Goal: Task Accomplishment & Management: Use online tool/utility

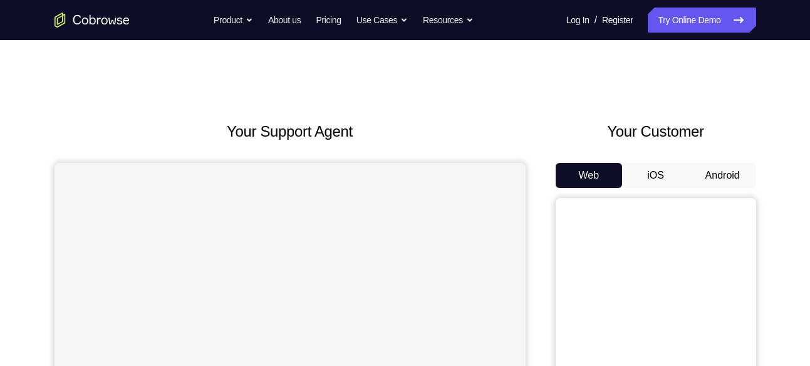
click at [709, 167] on button "Android" at bounding box center [722, 175] width 67 height 25
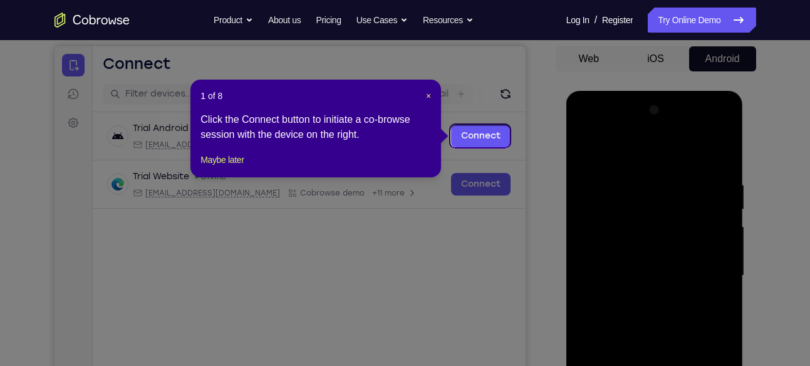
scroll to position [115, 0]
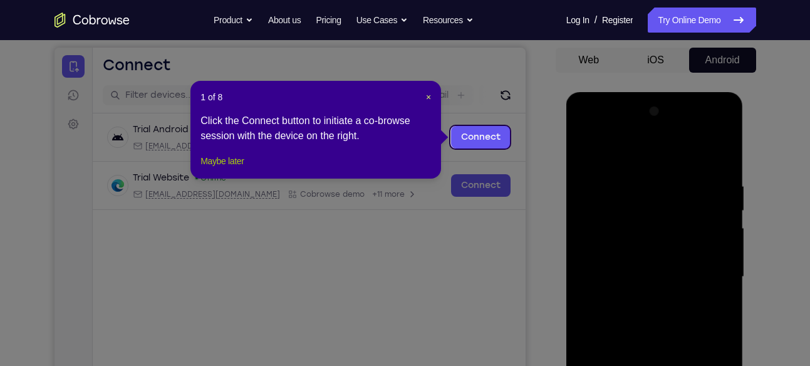
click at [216, 169] on button "Maybe later" at bounding box center [222, 161] width 43 height 15
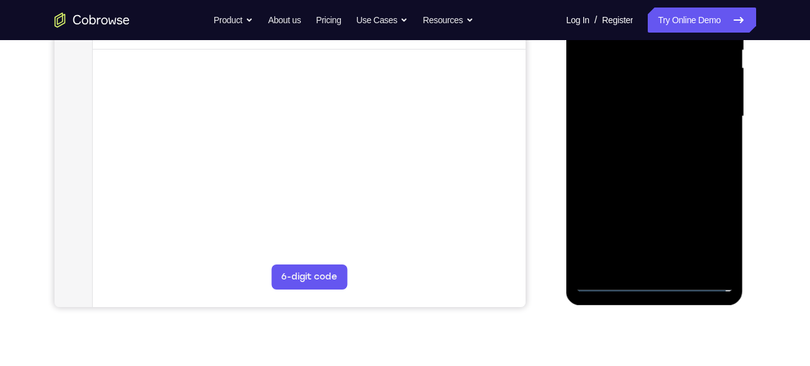
scroll to position [276, 0]
click at [657, 280] on div at bounding box center [655, 115] width 158 height 351
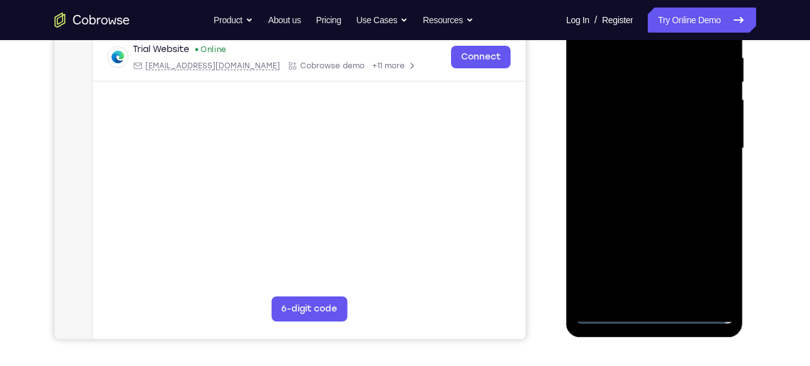
scroll to position [241, 0]
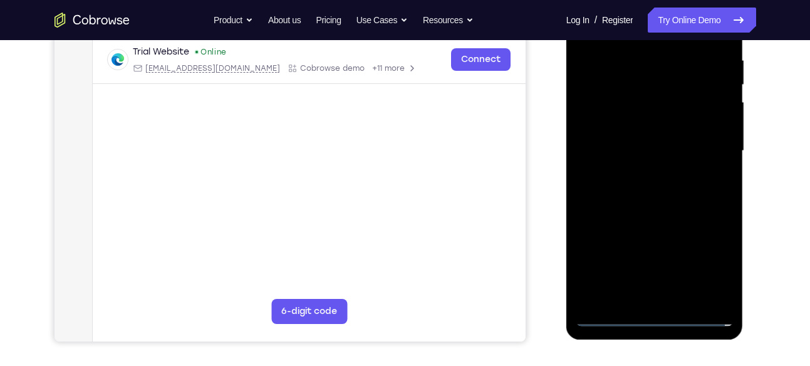
click at [708, 272] on div at bounding box center [655, 151] width 158 height 351
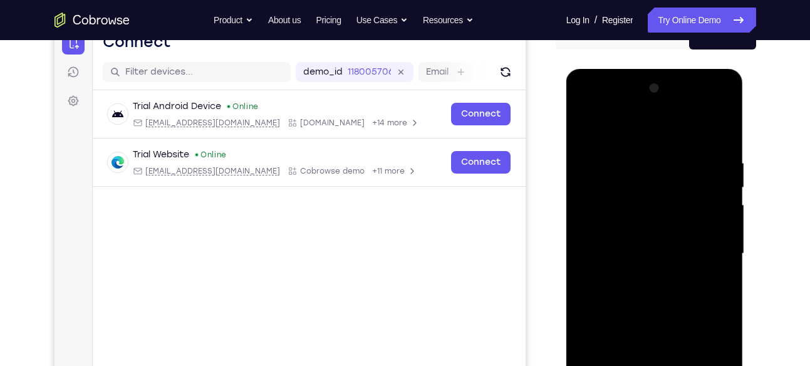
scroll to position [138, 0]
click at [649, 135] on div at bounding box center [655, 254] width 158 height 351
click at [709, 246] on div at bounding box center [655, 254] width 158 height 351
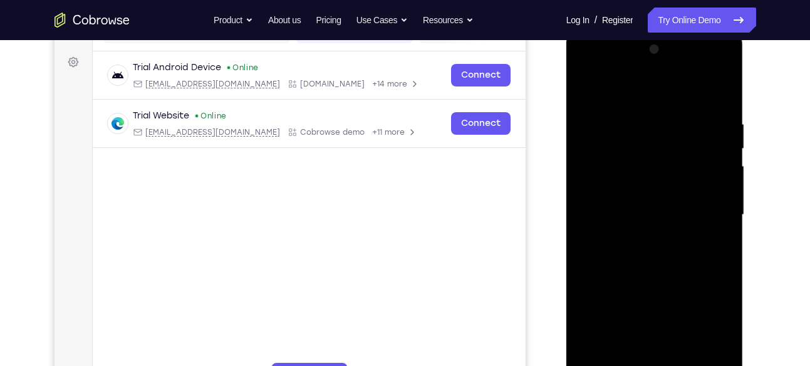
scroll to position [179, 0]
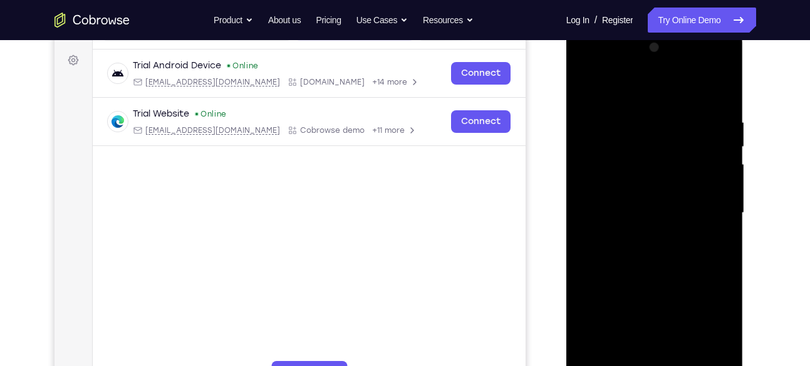
click at [644, 236] on div at bounding box center [655, 213] width 158 height 351
click at [624, 205] on div at bounding box center [655, 213] width 158 height 351
click at [617, 233] on div at bounding box center [655, 213] width 158 height 351
click at [602, 235] on div at bounding box center [655, 213] width 158 height 351
click at [635, 219] on div at bounding box center [655, 213] width 158 height 351
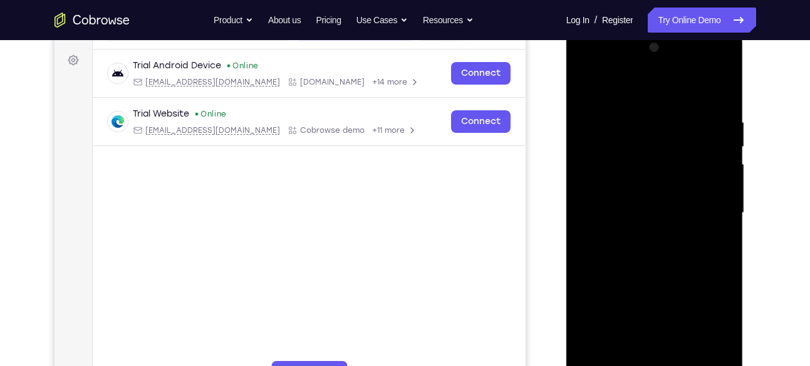
click at [630, 258] on div at bounding box center [655, 213] width 158 height 351
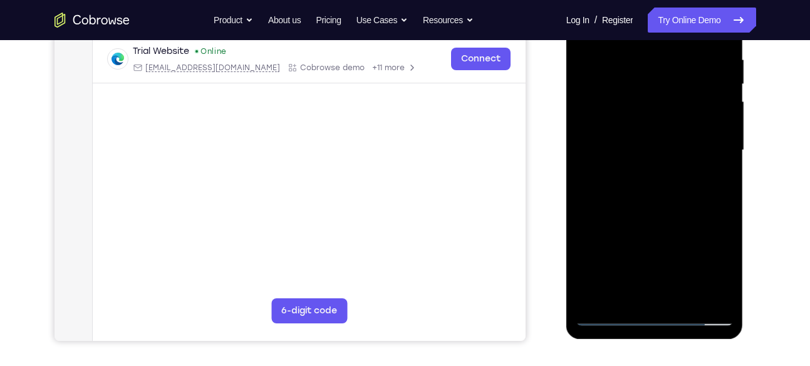
scroll to position [241, 0]
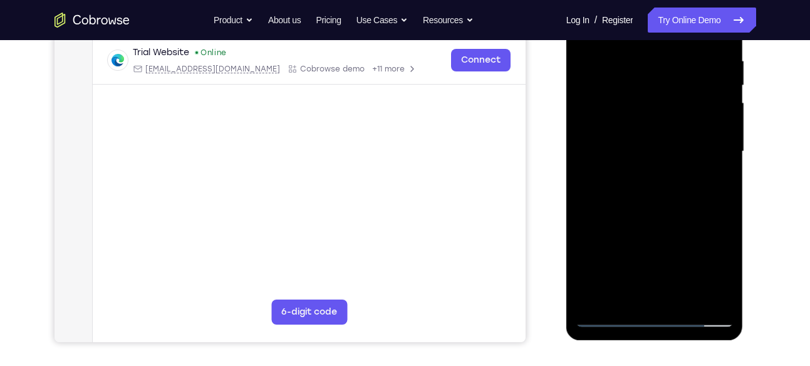
click at [635, 198] on div at bounding box center [655, 151] width 158 height 351
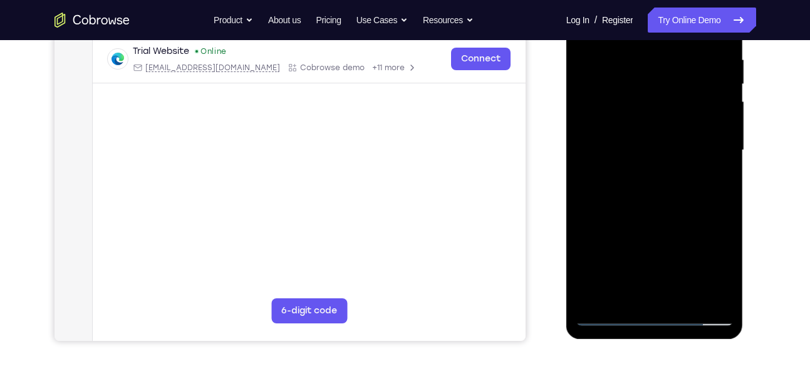
scroll to position [220, 0]
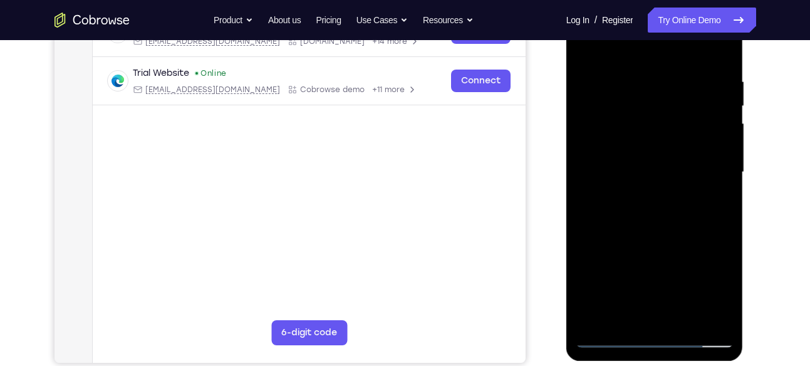
drag, startPoint x: 700, startPoint y: 229, endPoint x: 702, endPoint y: 111, distance: 117.8
click at [702, 111] on div at bounding box center [655, 172] width 158 height 351
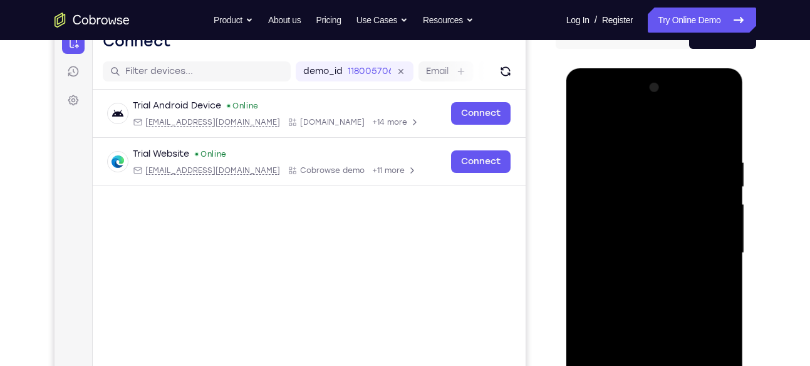
scroll to position [134, 0]
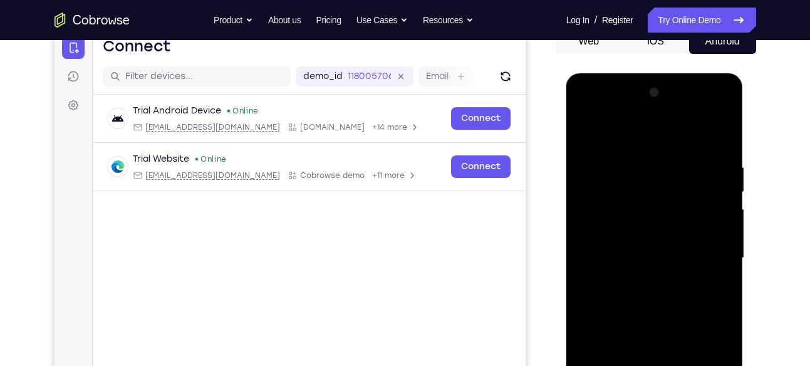
drag, startPoint x: 662, startPoint y: 277, endPoint x: 679, endPoint y: 145, distance: 133.4
click at [679, 145] on div at bounding box center [655, 258] width 158 height 351
drag, startPoint x: 684, startPoint y: 290, endPoint x: 674, endPoint y: 168, distance: 122.6
click at [674, 168] on div at bounding box center [655, 258] width 158 height 351
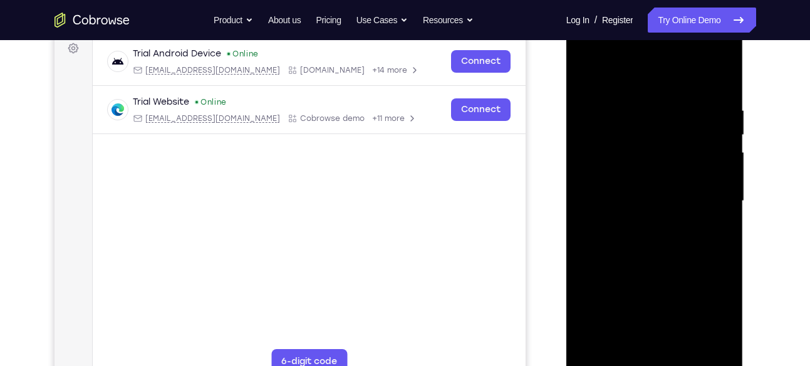
scroll to position [194, 0]
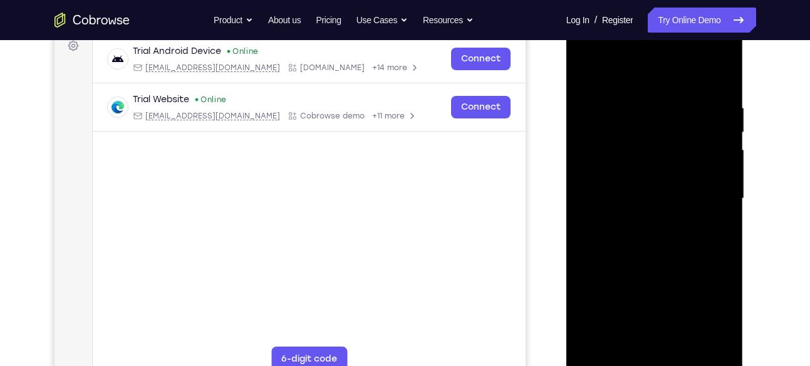
drag, startPoint x: 671, startPoint y: 258, endPoint x: 672, endPoint y: 156, distance: 102.2
click at [672, 156] on div at bounding box center [655, 198] width 158 height 351
drag, startPoint x: 651, startPoint y: 273, endPoint x: 658, endPoint y: 129, distance: 144.3
click at [658, 129] on div at bounding box center [655, 198] width 158 height 351
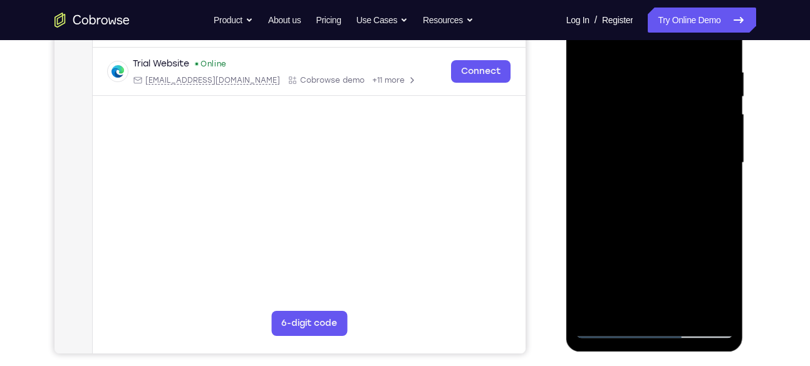
scroll to position [231, 0]
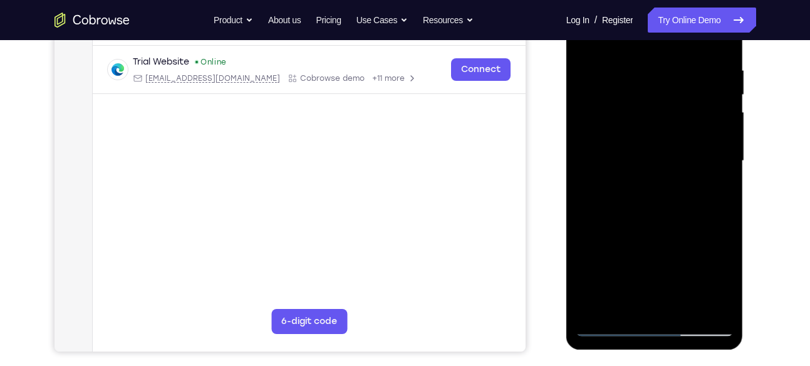
click at [727, 182] on div at bounding box center [655, 161] width 158 height 351
click at [721, 186] on div at bounding box center [655, 161] width 158 height 351
drag, startPoint x: 701, startPoint y: 228, endPoint x: 706, endPoint y: 140, distance: 88.5
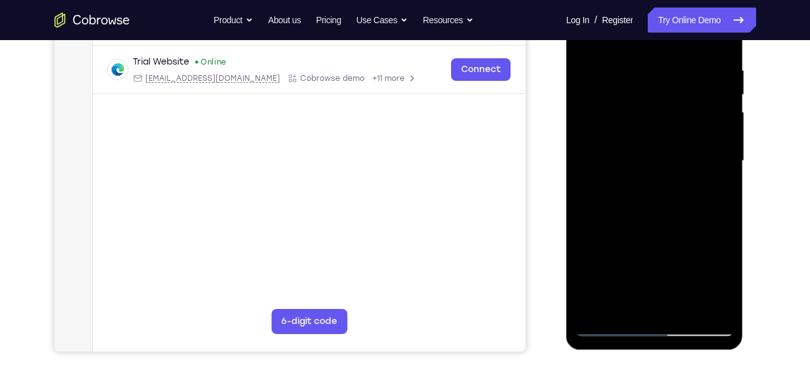
click at [706, 140] on div at bounding box center [655, 161] width 158 height 351
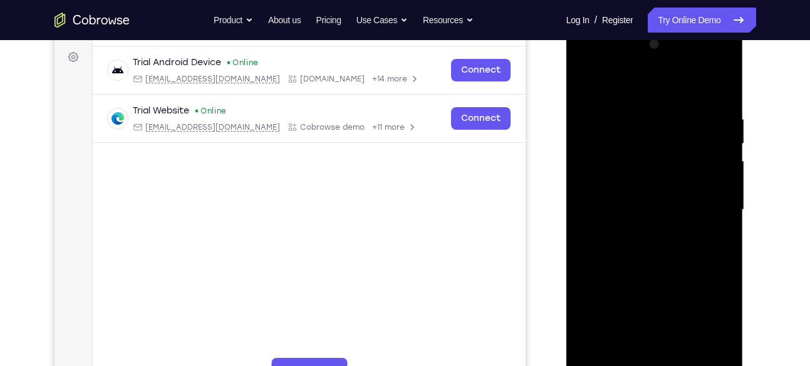
scroll to position [180, 0]
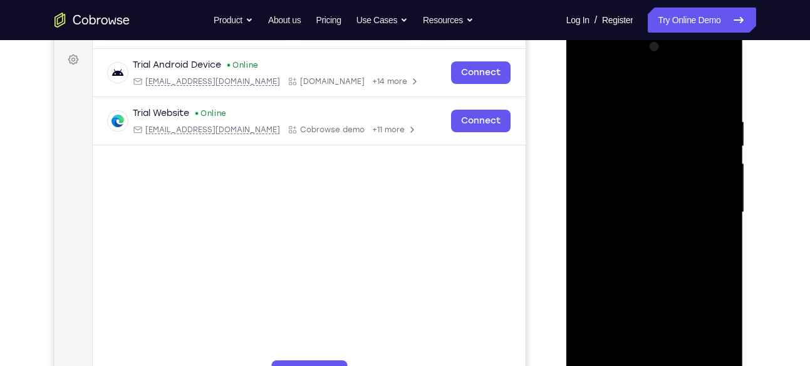
drag, startPoint x: 682, startPoint y: 287, endPoint x: 673, endPoint y: 152, distance: 135.7
click at [673, 152] on div at bounding box center [655, 212] width 158 height 351
drag, startPoint x: 673, startPoint y: 152, endPoint x: 659, endPoint y: 286, distance: 134.9
click at [659, 286] on div at bounding box center [655, 212] width 158 height 351
drag, startPoint x: 659, startPoint y: 147, endPoint x: 648, endPoint y: 274, distance: 127.7
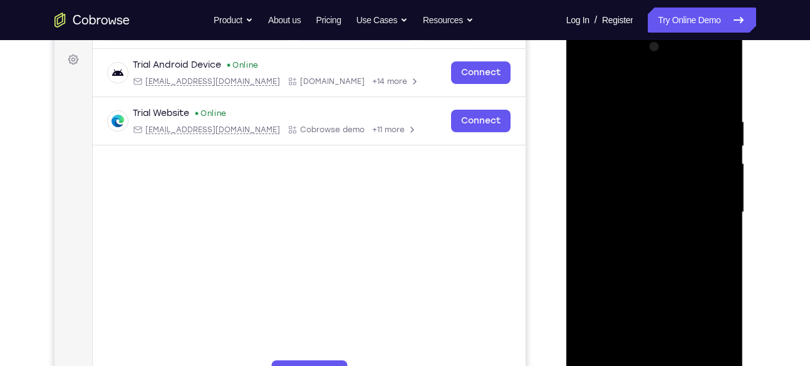
click at [648, 274] on div at bounding box center [655, 212] width 158 height 351
drag, startPoint x: 649, startPoint y: 139, endPoint x: 637, endPoint y: 274, distance: 135.3
click at [637, 274] on div at bounding box center [655, 212] width 158 height 351
click at [724, 184] on div at bounding box center [655, 212] width 158 height 351
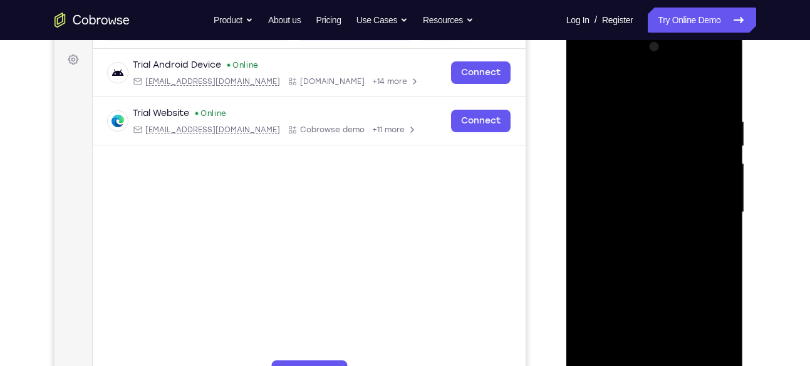
click at [724, 184] on div at bounding box center [655, 212] width 158 height 351
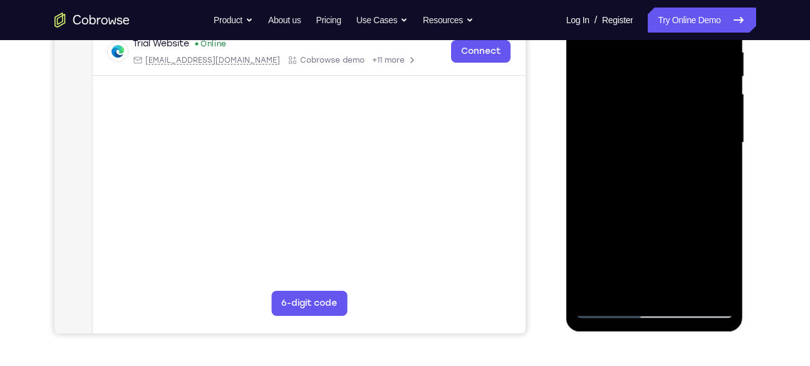
scroll to position [255, 0]
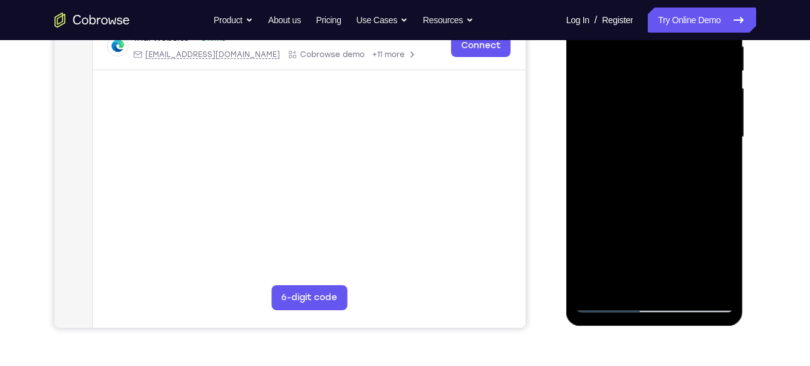
click at [679, 285] on div at bounding box center [655, 137] width 158 height 351
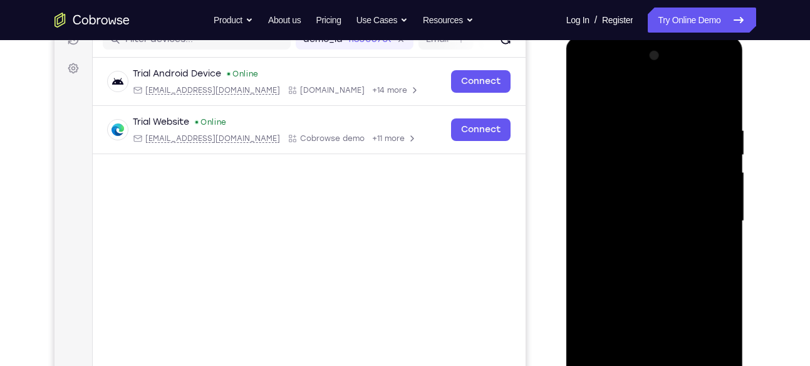
scroll to position [172, 0]
click at [679, 285] on div at bounding box center [655, 220] width 158 height 351
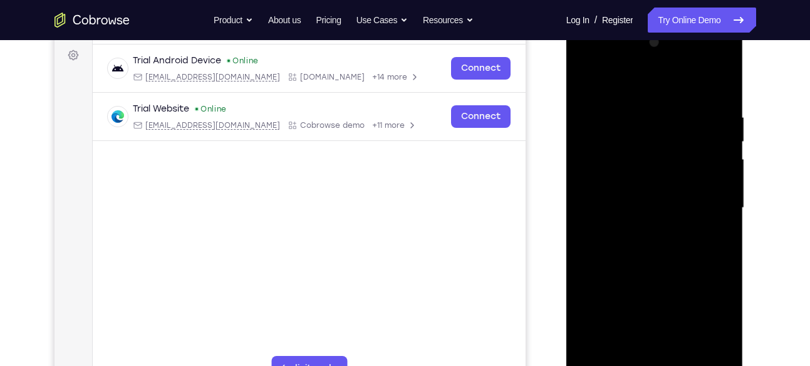
scroll to position [191, 0]
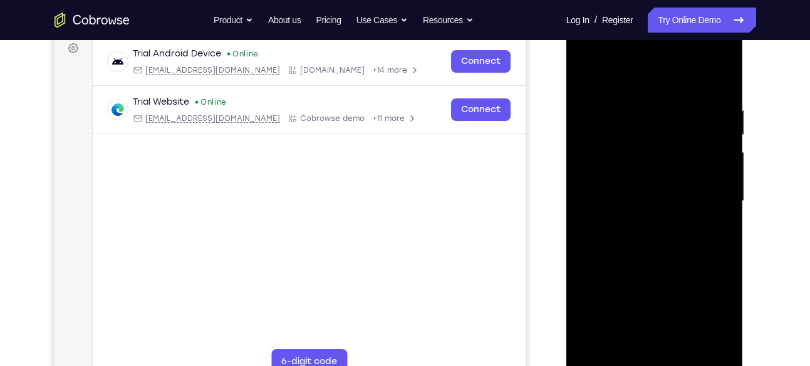
drag, startPoint x: 661, startPoint y: 237, endPoint x: 662, endPoint y: 159, distance: 77.7
click at [662, 159] on div at bounding box center [655, 201] width 158 height 351
click at [665, 289] on div at bounding box center [655, 201] width 158 height 351
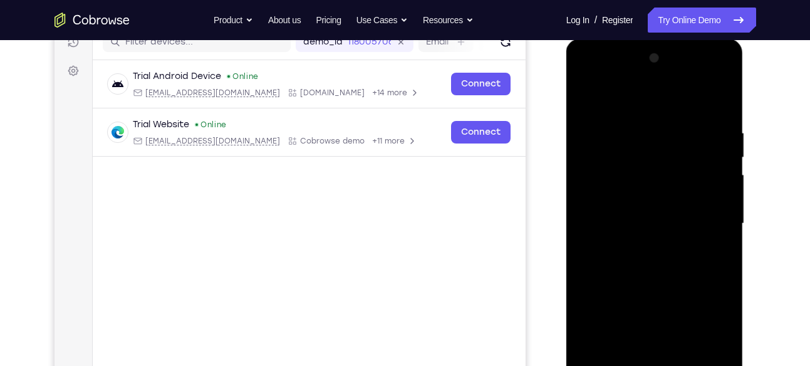
scroll to position [165, 0]
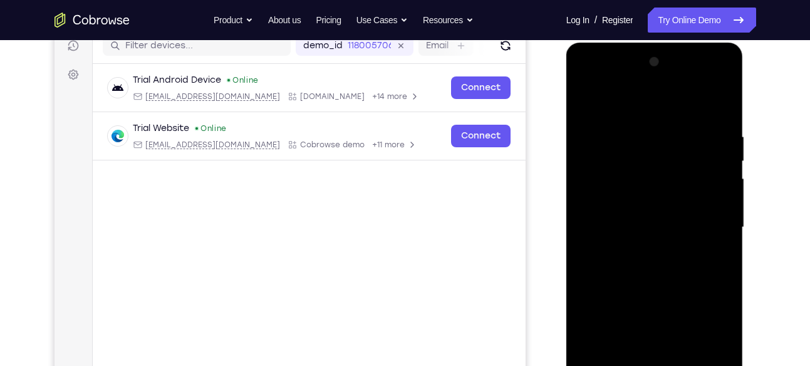
click at [584, 103] on div at bounding box center [655, 227] width 158 height 351
drag, startPoint x: 639, startPoint y: 255, endPoint x: 642, endPoint y: 117, distance: 138.5
click at [642, 117] on div at bounding box center [655, 227] width 158 height 351
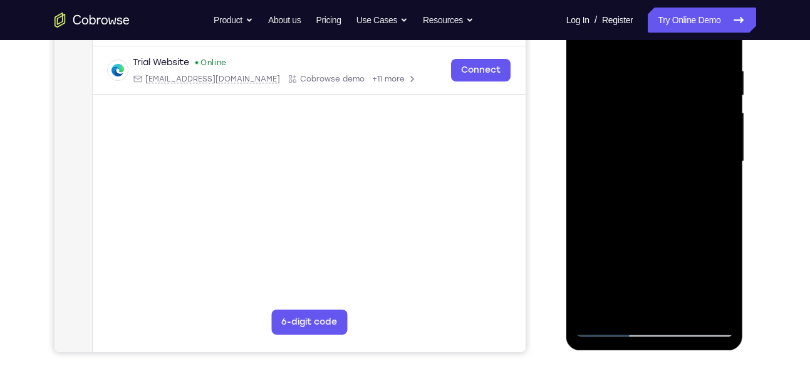
scroll to position [234, 0]
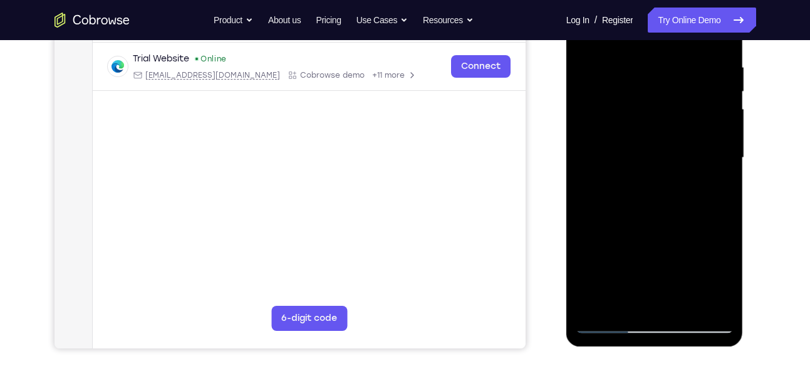
drag, startPoint x: 673, startPoint y: 231, endPoint x: 675, endPoint y: 218, distance: 12.7
click at [675, 218] on div at bounding box center [655, 157] width 158 height 351
drag, startPoint x: 656, startPoint y: 262, endPoint x: 664, endPoint y: 178, distance: 84.4
click at [664, 178] on div at bounding box center [655, 157] width 158 height 351
drag, startPoint x: 650, startPoint y: 263, endPoint x: 662, endPoint y: 170, distance: 93.0
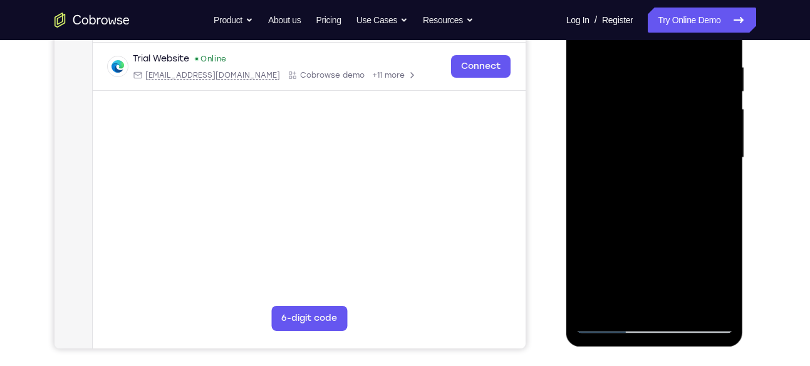
click at [662, 170] on div at bounding box center [655, 157] width 158 height 351
drag, startPoint x: 645, startPoint y: 286, endPoint x: 656, endPoint y: 176, distance: 110.8
click at [656, 176] on div at bounding box center [655, 157] width 158 height 351
drag, startPoint x: 656, startPoint y: 176, endPoint x: 644, endPoint y: 303, distance: 127.1
click at [644, 303] on div at bounding box center [655, 157] width 158 height 351
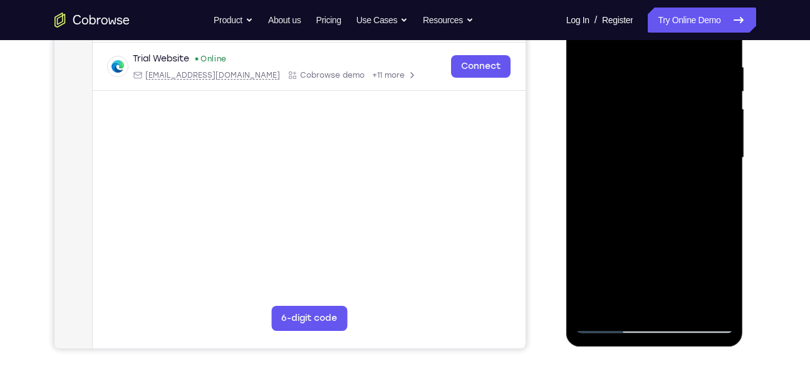
drag, startPoint x: 639, startPoint y: 191, endPoint x: 629, endPoint y: 287, distance: 97.0
click at [629, 287] on div at bounding box center [655, 157] width 158 height 351
drag, startPoint x: 641, startPoint y: 190, endPoint x: 623, endPoint y: 281, distance: 92.7
click at [623, 281] on div at bounding box center [655, 157] width 158 height 351
drag, startPoint x: 624, startPoint y: 181, endPoint x: 614, endPoint y: 264, distance: 83.3
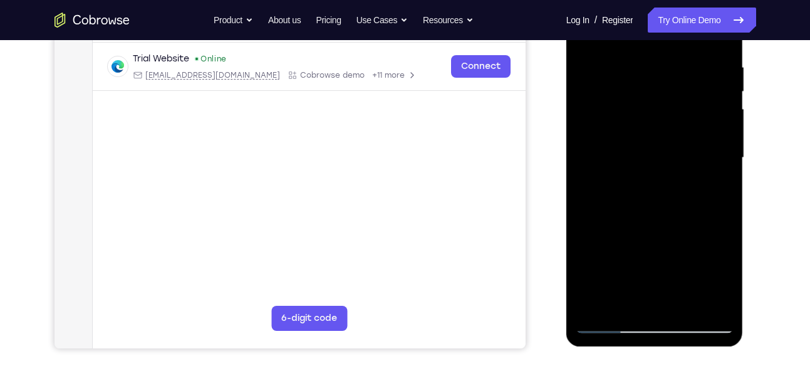
click at [614, 264] on div at bounding box center [655, 157] width 158 height 351
click at [624, 217] on div at bounding box center [655, 157] width 158 height 351
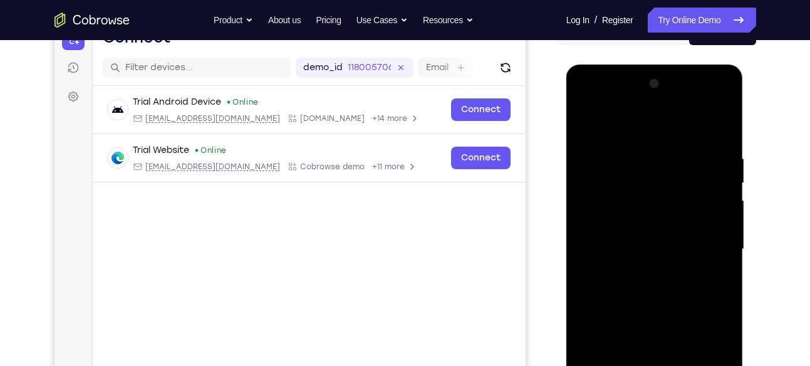
scroll to position [142, 0]
click at [584, 127] on div at bounding box center [655, 250] width 158 height 351
drag, startPoint x: 661, startPoint y: 248, endPoint x: 695, endPoint y: 358, distance: 114.8
click at [695, 358] on div at bounding box center [655, 250] width 158 height 351
drag, startPoint x: 626, startPoint y: 240, endPoint x: 654, endPoint y: 358, distance: 121.1
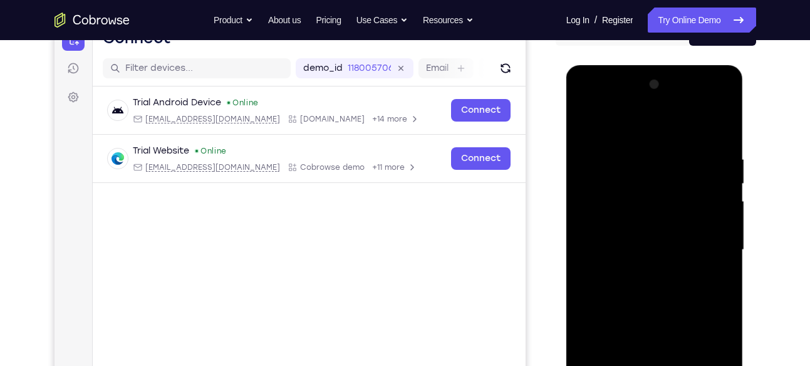
click at [654, 358] on div at bounding box center [655, 250] width 158 height 351
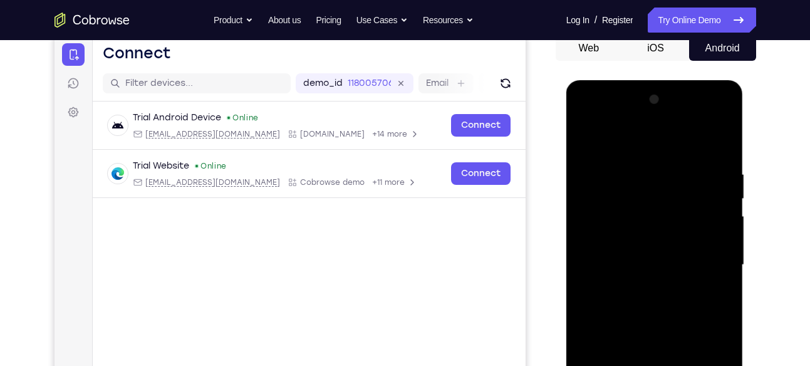
scroll to position [170, 0]
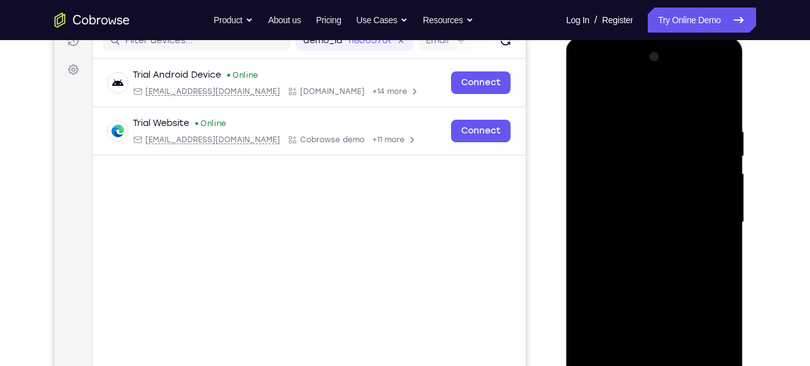
drag, startPoint x: 654, startPoint y: 224, endPoint x: 644, endPoint y: 358, distance: 133.8
click at [644, 358] on div at bounding box center [655, 222] width 158 height 351
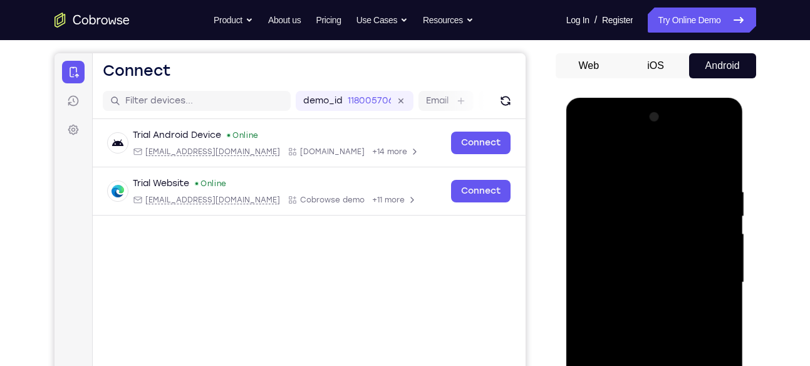
scroll to position [109, 0]
click at [590, 155] on div at bounding box center [655, 283] width 158 height 351
click at [634, 167] on div at bounding box center [655, 283] width 158 height 351
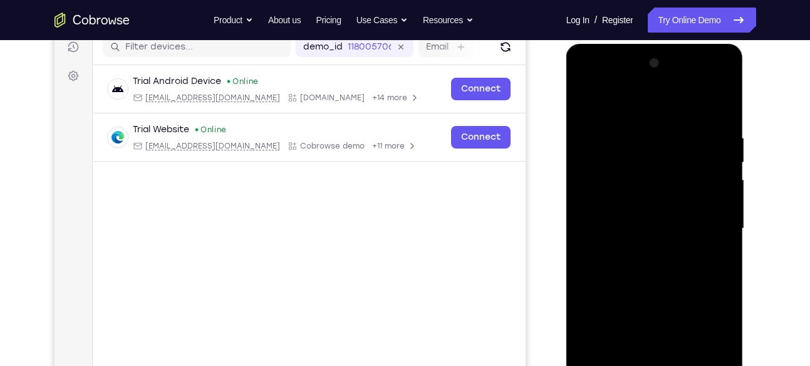
click at [724, 226] on div at bounding box center [655, 228] width 158 height 351
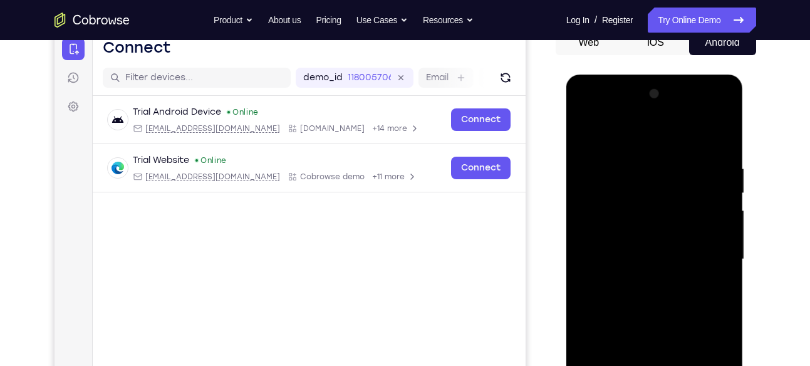
scroll to position [132, 0]
click at [718, 137] on div at bounding box center [655, 260] width 158 height 351
drag, startPoint x: 689, startPoint y: 169, endPoint x: 681, endPoint y: 344, distance: 175.7
click at [681, 344] on div at bounding box center [655, 260] width 158 height 351
drag, startPoint x: 652, startPoint y: 172, endPoint x: 631, endPoint y: 322, distance: 150.6
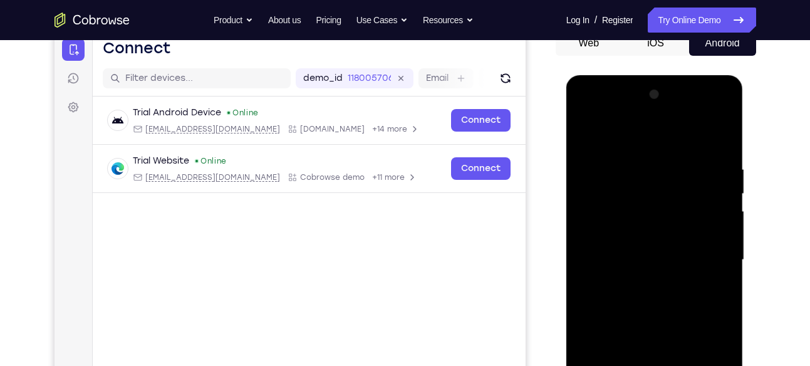
click at [631, 322] on div at bounding box center [655, 260] width 158 height 351
click at [618, 210] on div at bounding box center [655, 260] width 158 height 351
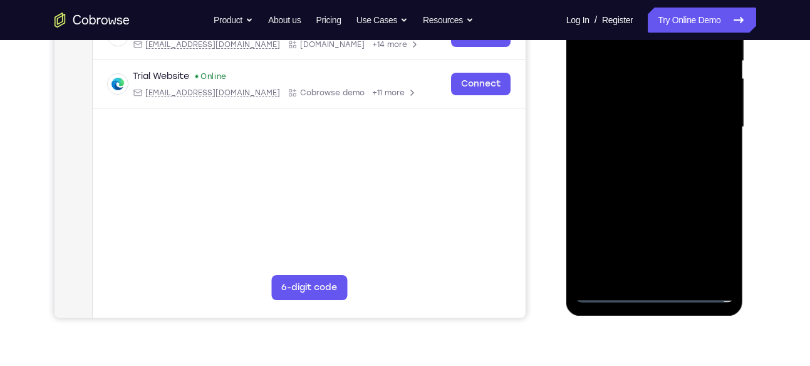
scroll to position [266, 0]
click at [656, 296] on div at bounding box center [655, 126] width 158 height 351
click at [718, 244] on div at bounding box center [655, 126] width 158 height 351
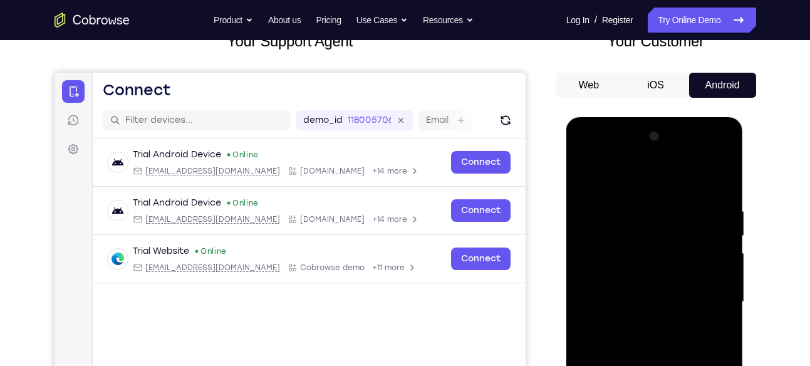
scroll to position [87, 0]
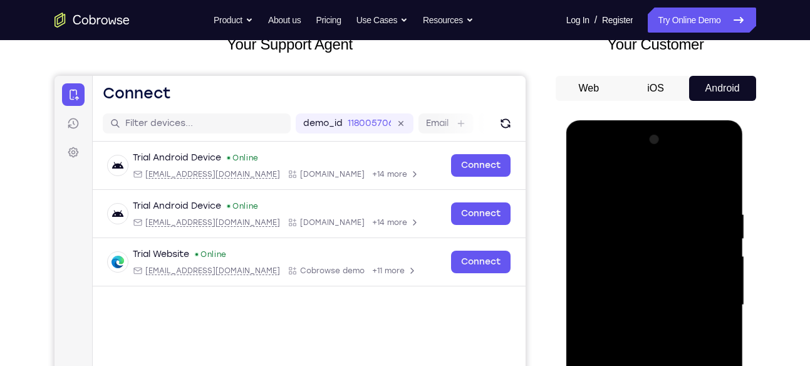
click at [651, 178] on div at bounding box center [655, 305] width 158 height 351
click at [704, 299] on div at bounding box center [655, 305] width 158 height 351
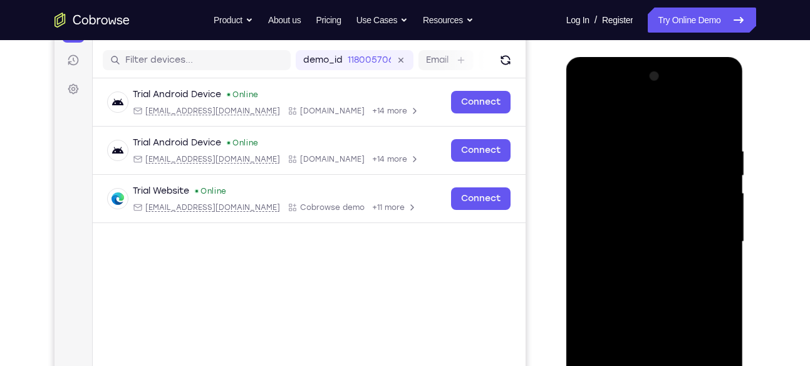
click at [711, 234] on div at bounding box center [655, 241] width 158 height 351
click at [646, 264] on div at bounding box center [655, 241] width 158 height 351
click at [638, 227] on div at bounding box center [655, 241] width 158 height 351
click at [664, 241] on div at bounding box center [655, 241] width 158 height 351
drag, startPoint x: 664, startPoint y: 117, endPoint x: 664, endPoint y: 81, distance: 35.7
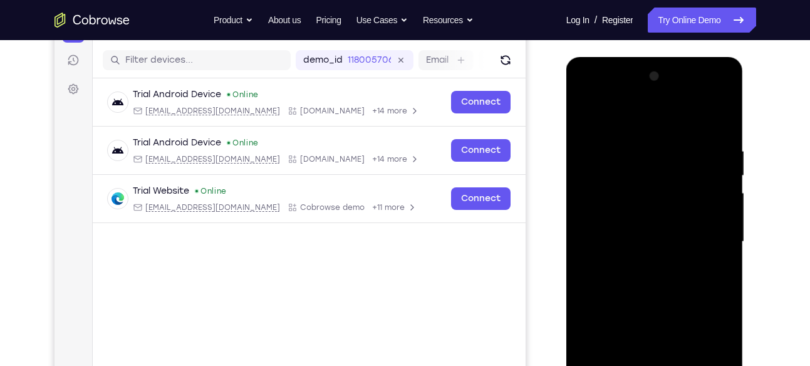
click at [664, 81] on div at bounding box center [655, 241] width 158 height 351
click at [637, 295] on div at bounding box center [655, 241] width 158 height 351
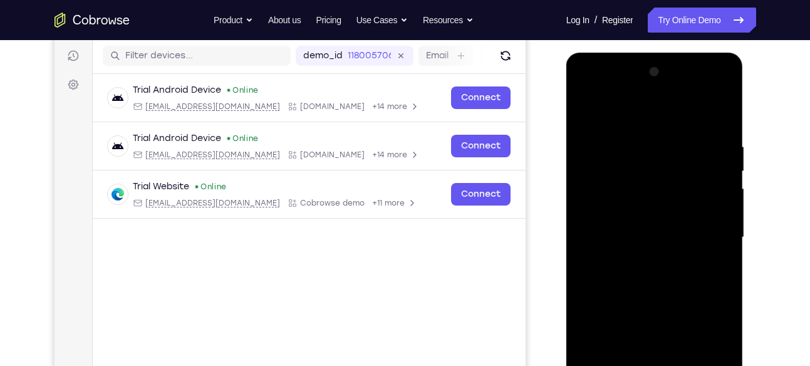
scroll to position [153, 0]
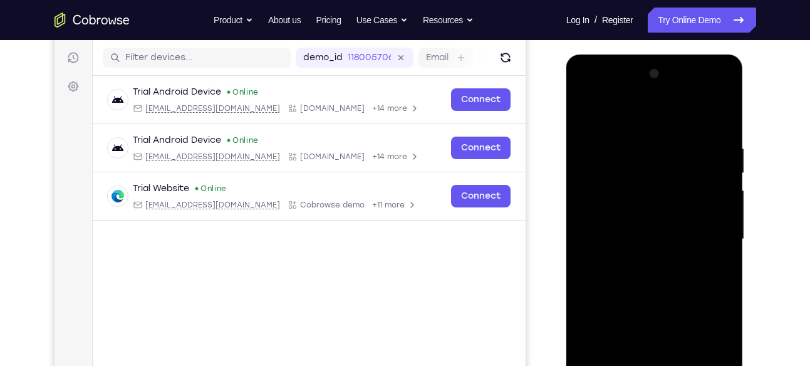
click at [634, 136] on div at bounding box center [655, 239] width 158 height 351
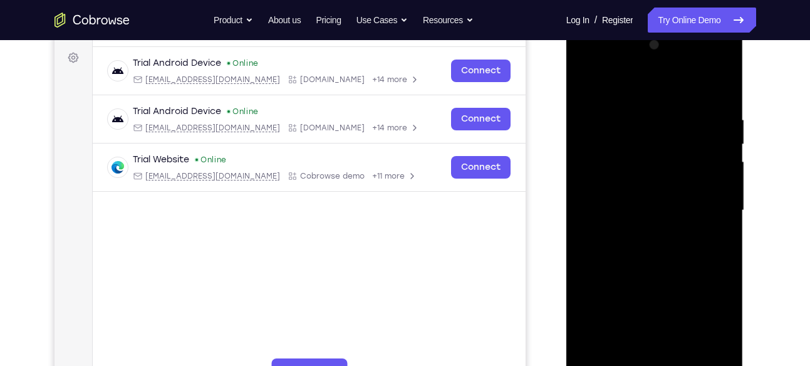
scroll to position [181, 0]
drag, startPoint x: 724, startPoint y: 211, endPoint x: 724, endPoint y: 185, distance: 25.7
click at [724, 185] on div at bounding box center [655, 211] width 158 height 351
drag, startPoint x: 602, startPoint y: 211, endPoint x: 724, endPoint y: 227, distance: 122.7
click at [724, 227] on div at bounding box center [655, 211] width 158 height 351
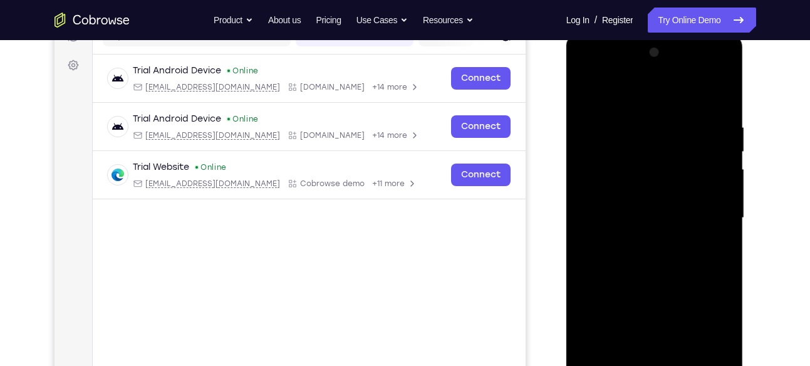
scroll to position [186, 0]
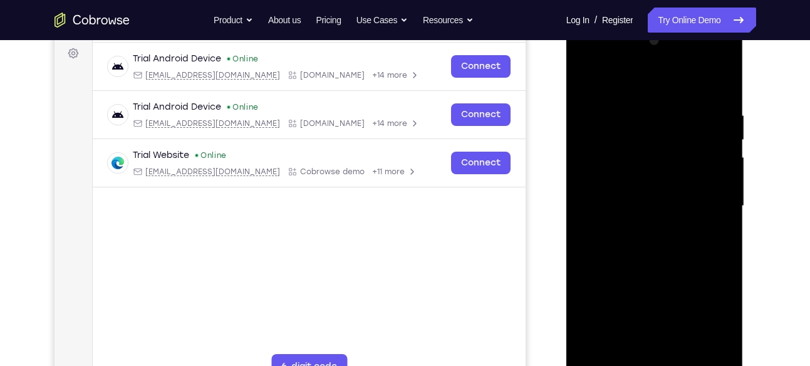
drag, startPoint x: 716, startPoint y: 214, endPoint x: 611, endPoint y: 225, distance: 105.8
click at [611, 225] on div at bounding box center [655, 206] width 158 height 351
drag, startPoint x: 709, startPoint y: 230, endPoint x: 620, endPoint y: 244, distance: 90.8
click at [620, 244] on div at bounding box center [655, 206] width 158 height 351
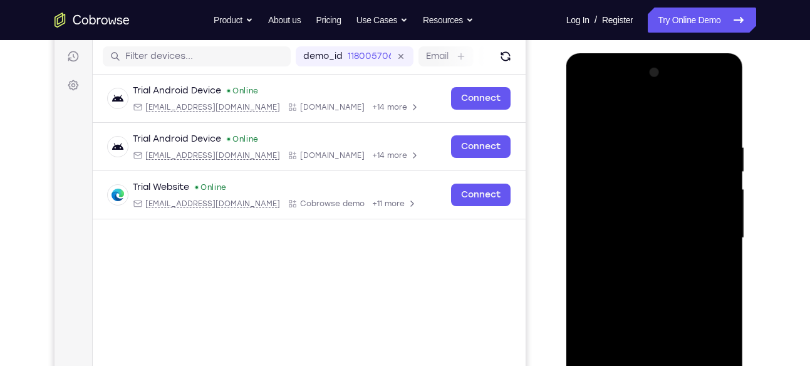
scroll to position [153, 0]
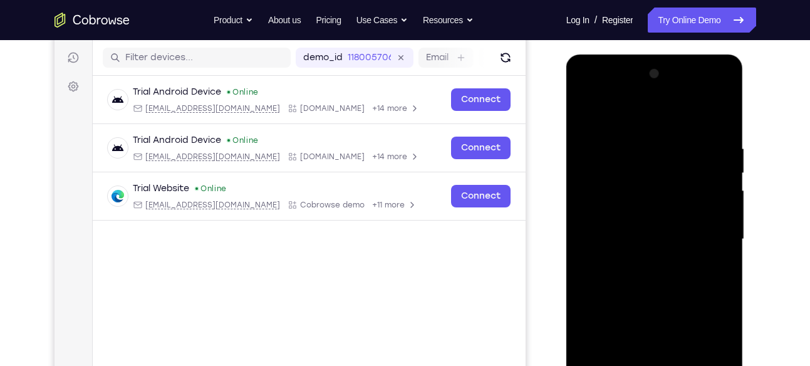
drag, startPoint x: 683, startPoint y: 212, endPoint x: 597, endPoint y: 209, distance: 85.9
click at [597, 209] on div at bounding box center [655, 239] width 158 height 351
click at [726, 221] on div at bounding box center [655, 239] width 158 height 351
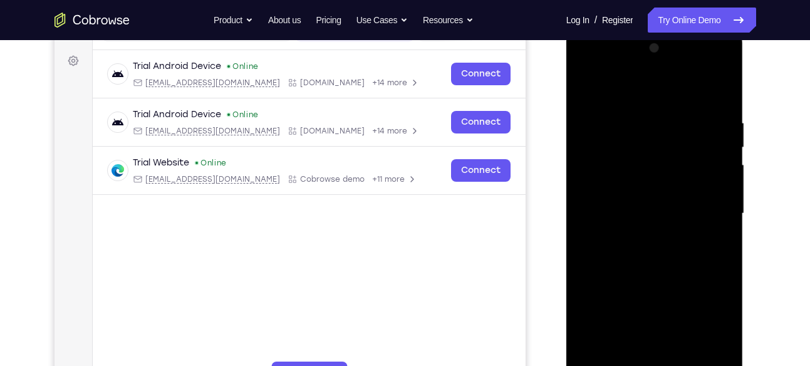
scroll to position [179, 0]
click at [721, 228] on div at bounding box center [655, 213] width 158 height 351
drag, startPoint x: 721, startPoint y: 202, endPoint x: 721, endPoint y: 228, distance: 26.3
click at [721, 228] on div at bounding box center [655, 213] width 158 height 351
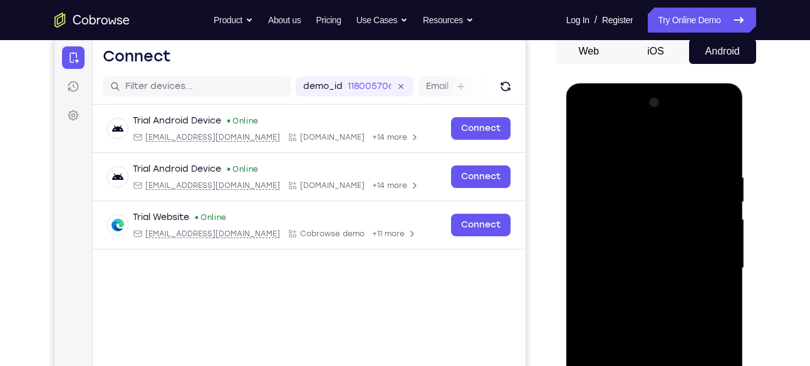
scroll to position [122, 0]
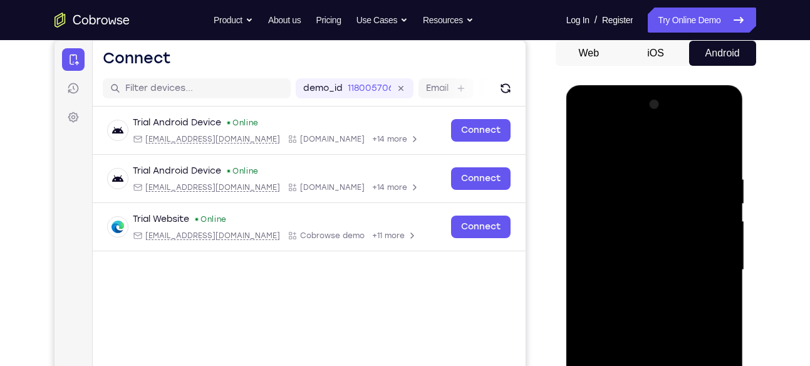
click at [708, 206] on div at bounding box center [655, 270] width 158 height 351
click at [719, 149] on div at bounding box center [655, 270] width 158 height 351
click at [633, 172] on div at bounding box center [655, 270] width 158 height 351
click at [726, 227] on div at bounding box center [655, 270] width 158 height 351
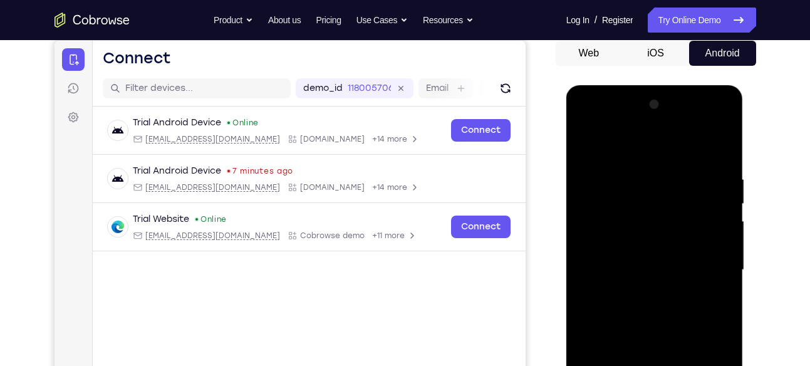
click at [726, 227] on div at bounding box center [655, 270] width 158 height 351
click at [718, 149] on div at bounding box center [655, 270] width 158 height 351
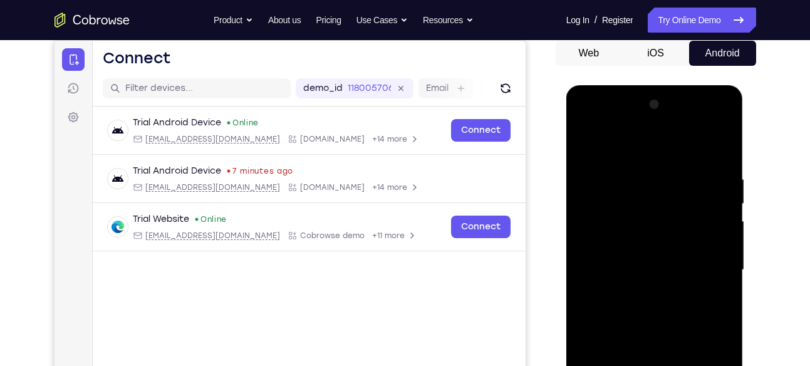
drag, startPoint x: 652, startPoint y: 174, endPoint x: 643, endPoint y: 358, distance: 183.8
click at [643, 358] on div at bounding box center [655, 270] width 158 height 351
drag, startPoint x: 653, startPoint y: 232, endPoint x: 614, endPoint y: 358, distance: 132.0
click at [614, 358] on div at bounding box center [655, 270] width 158 height 351
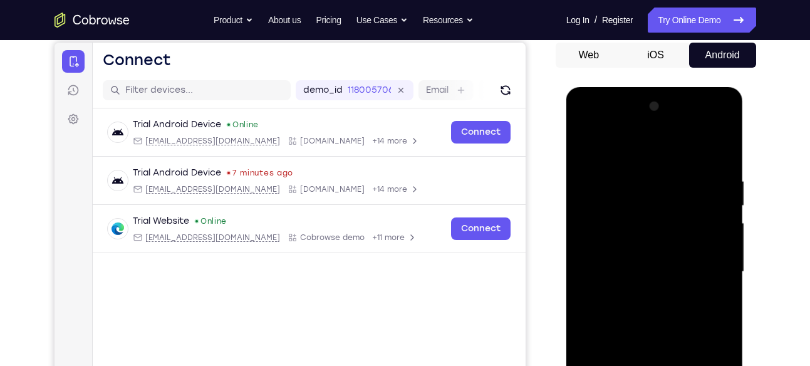
scroll to position [117, 0]
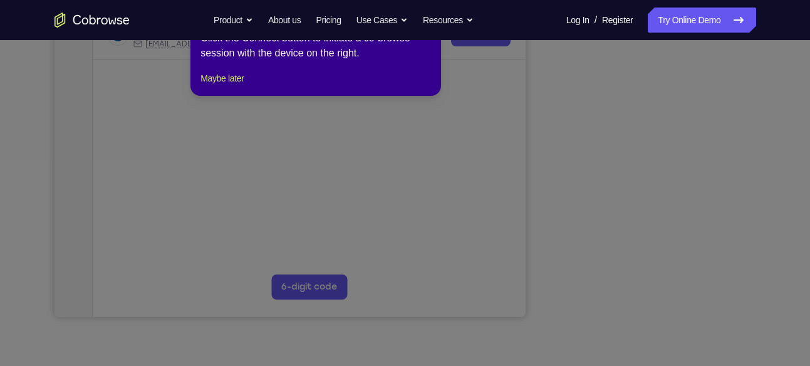
scroll to position [265, 0]
click at [236, 86] on button "Maybe later" at bounding box center [222, 78] width 43 height 15
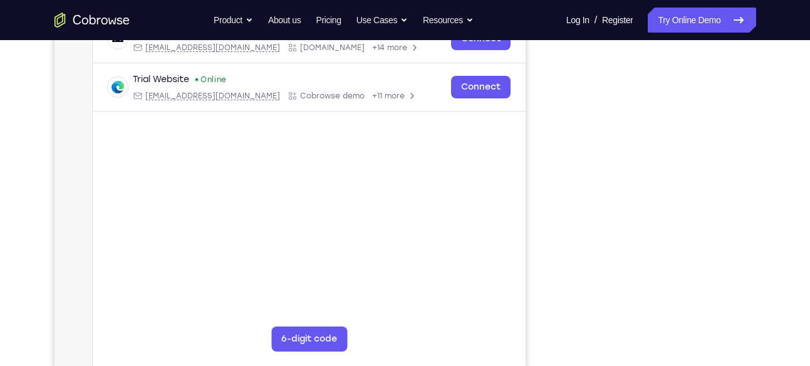
scroll to position [215, 0]
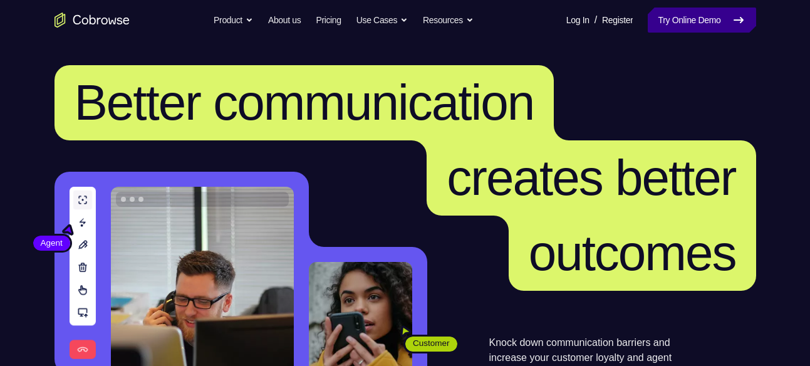
click at [716, 30] on link "Try Online Demo" at bounding box center [702, 20] width 108 height 25
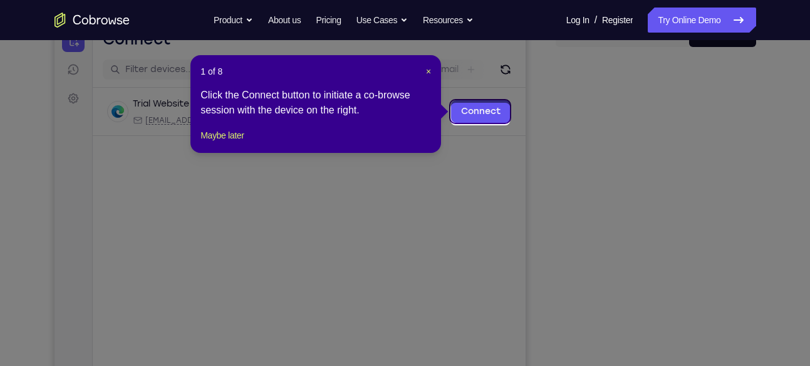
scroll to position [150, 0]
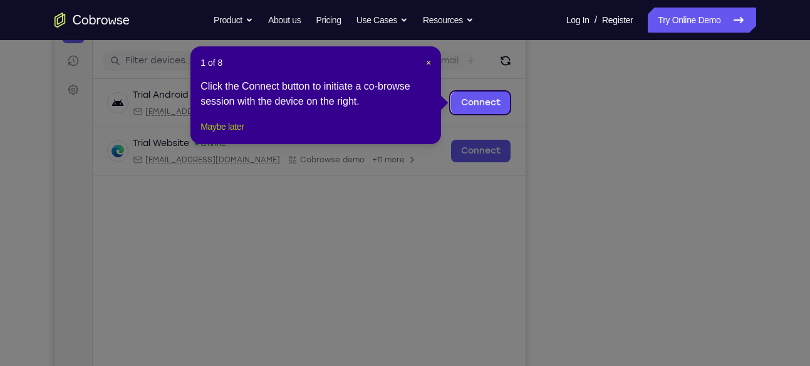
click at [244, 134] on button "Maybe later" at bounding box center [222, 126] width 43 height 15
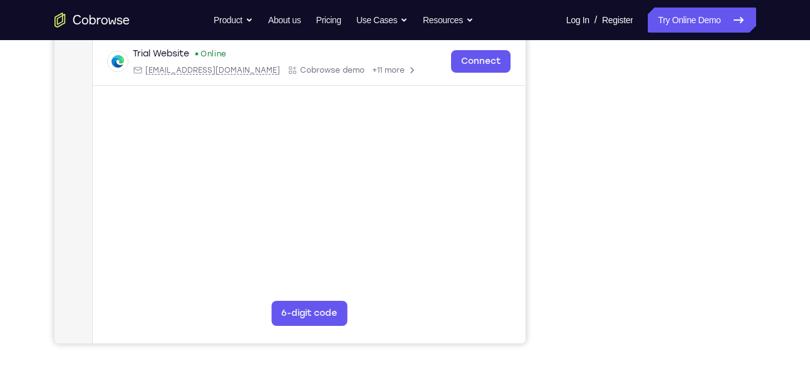
scroll to position [240, 0]
